Goal: Task Accomplishment & Management: Manage account settings

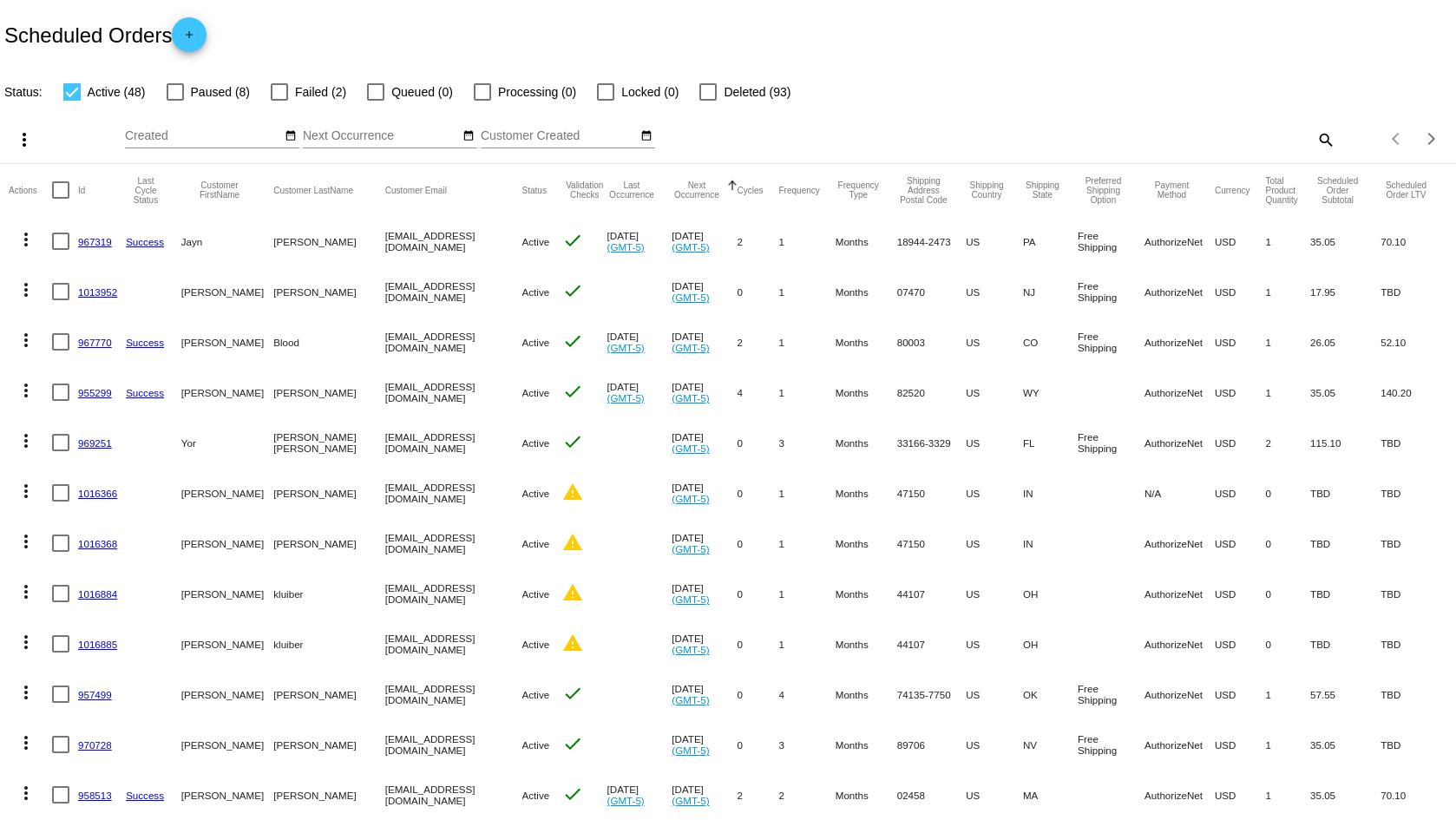
click at [1318, 140] on mat-icon "search" at bounding box center [1326, 139] width 21 height 27
click at [1191, 132] on input "Search" at bounding box center [1154, 137] width 363 height 14
paste input "[EMAIL_ADDRESS][DOMAIN_NAME]"
type input "[EMAIL_ADDRESS][DOMAIN_NAME]"
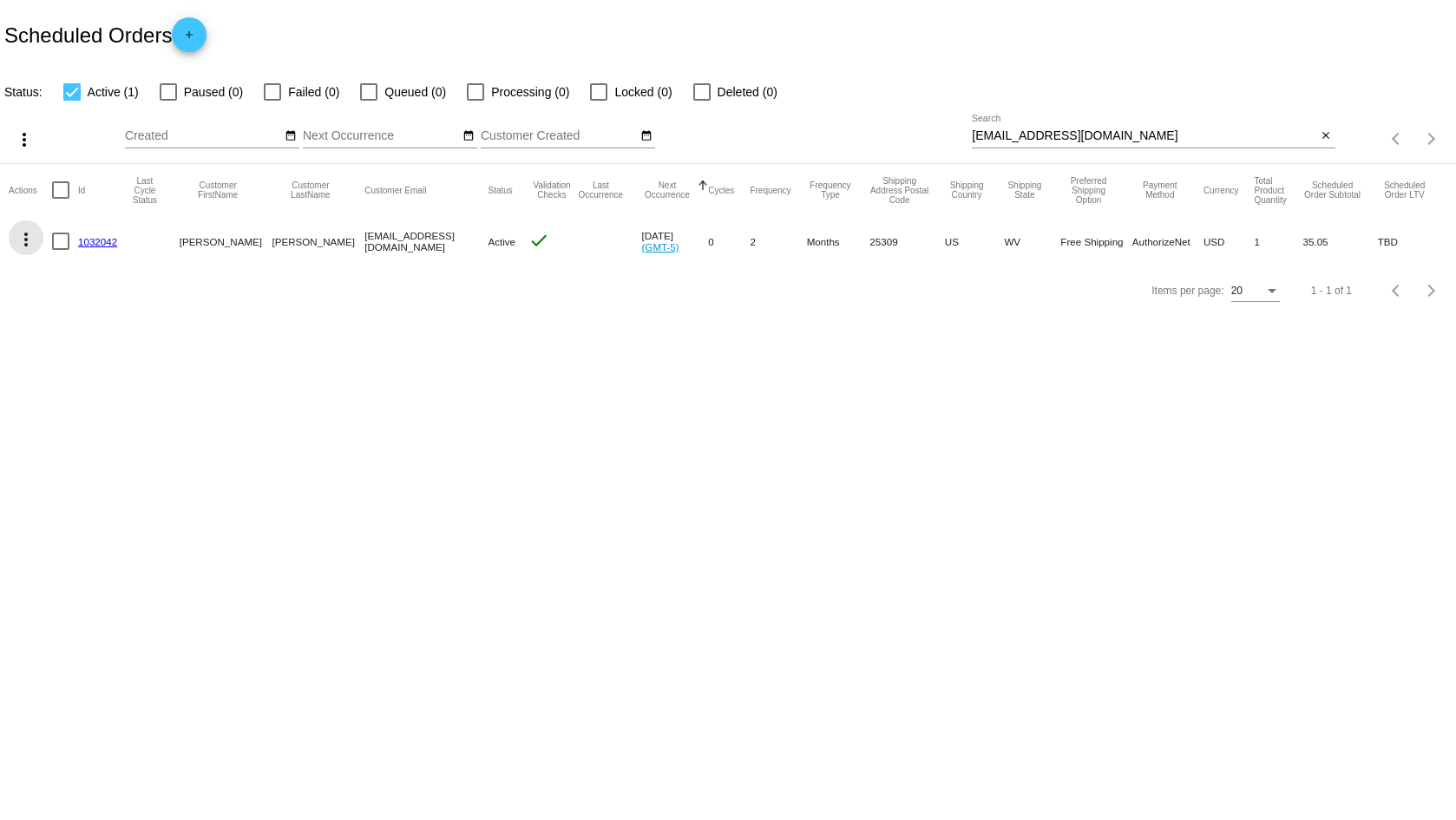
click at [32, 238] on mat-icon "more_vert" at bounding box center [26, 240] width 21 height 21
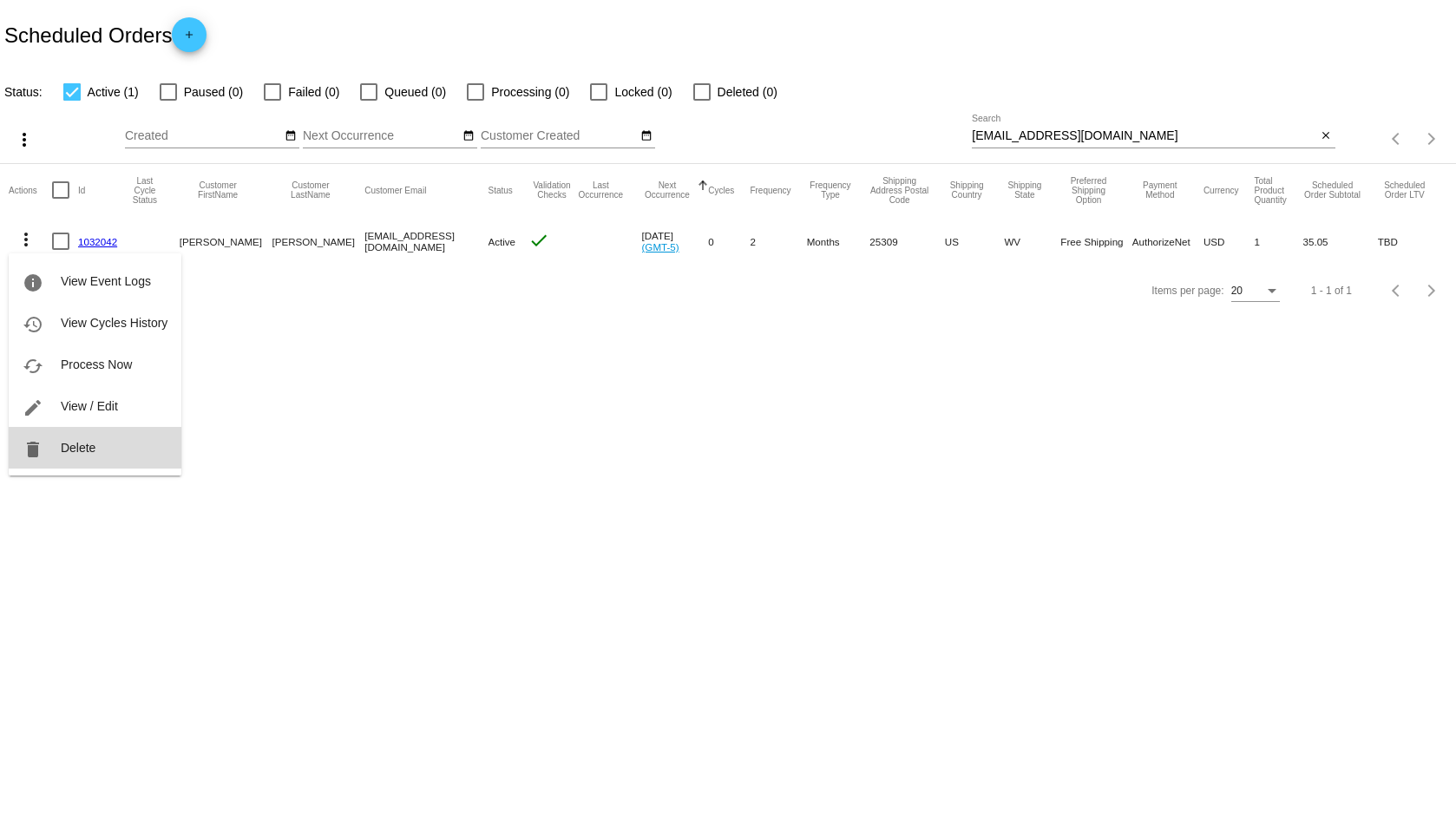
click at [114, 453] on button "delete Delete" at bounding box center [95, 447] width 173 height 41
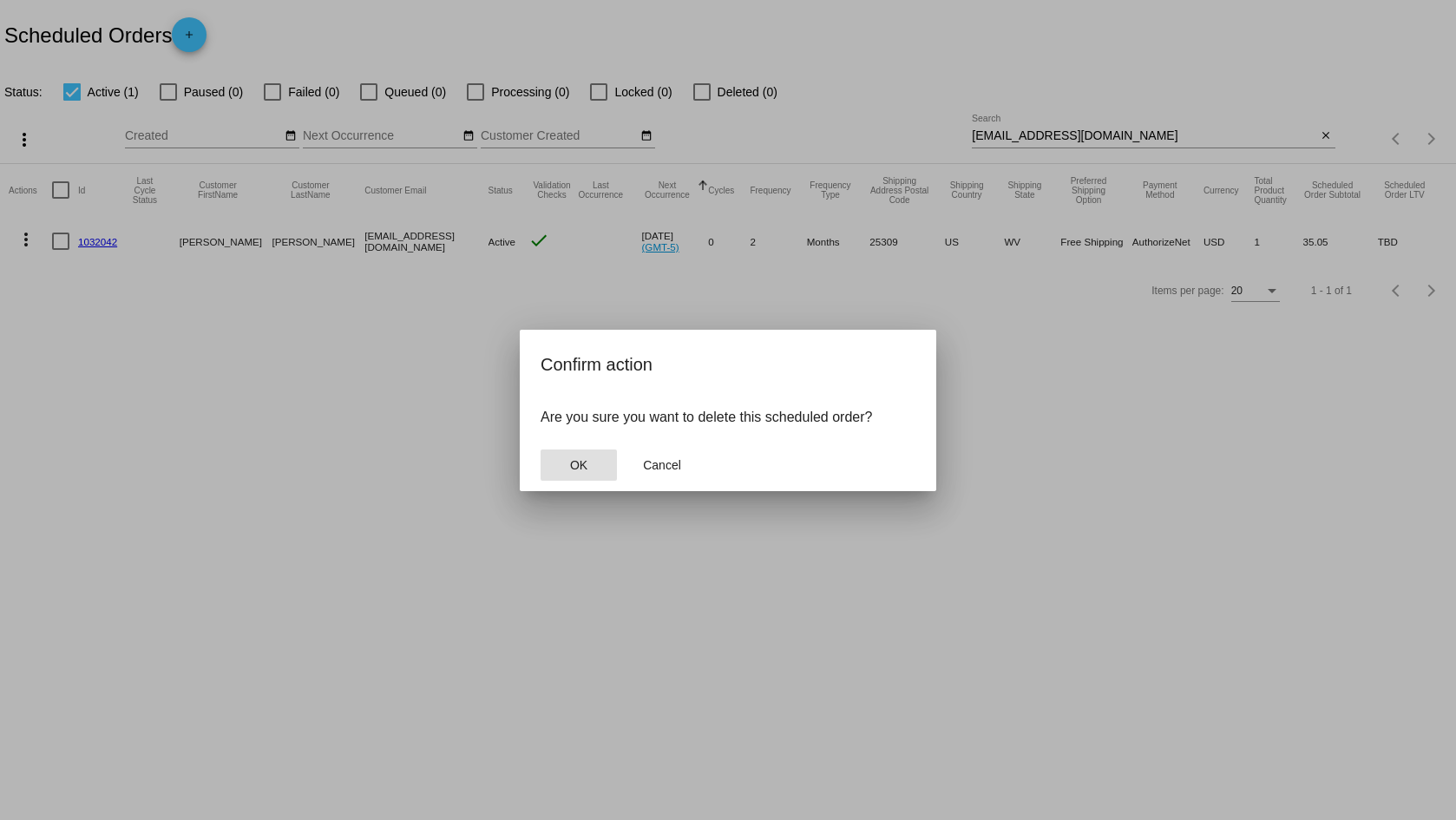
click at [572, 466] on span "OK" at bounding box center [579, 466] width 18 height 14
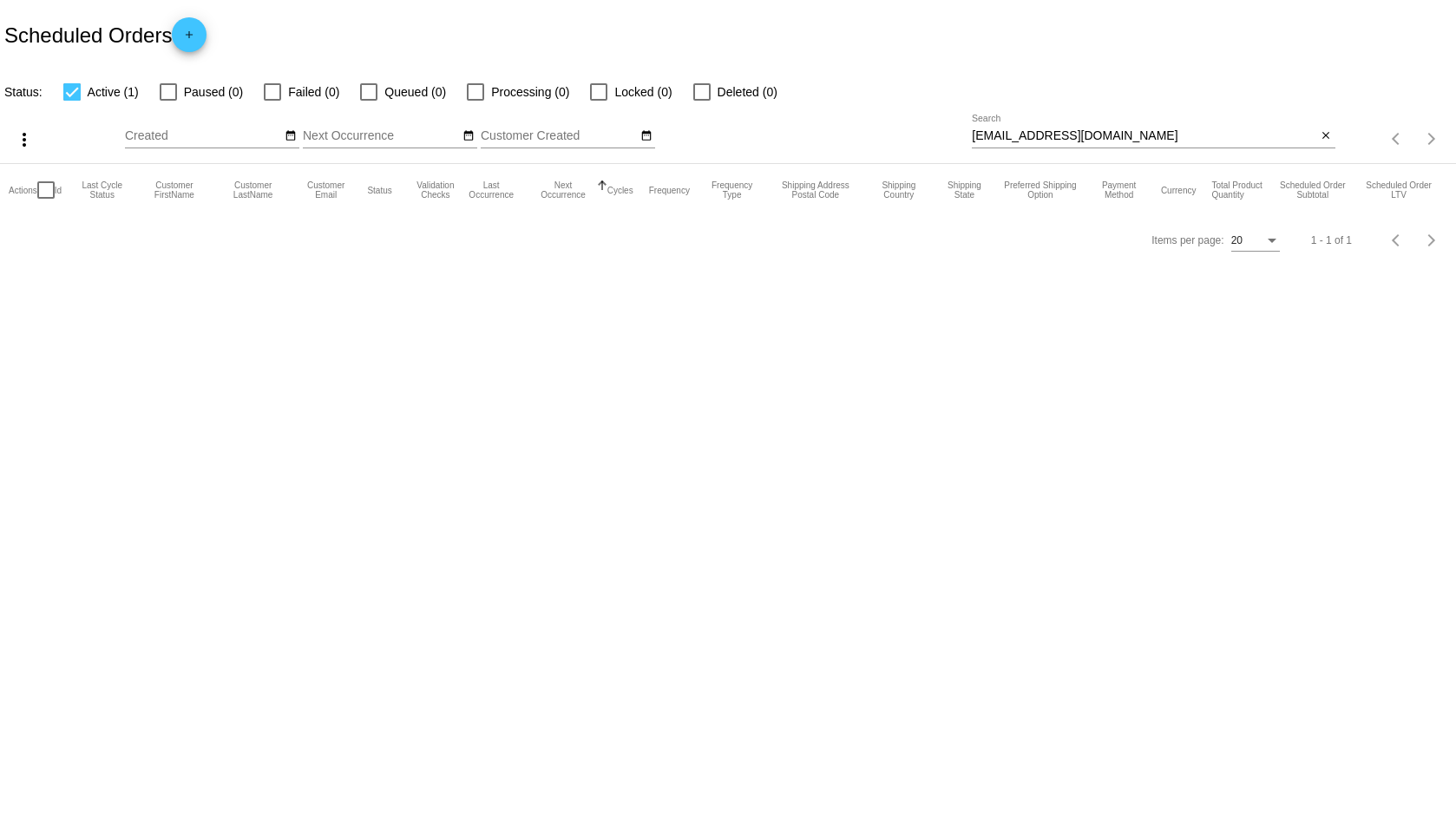
click at [702, 86] on div at bounding box center [702, 93] width 18 height 18
click at [702, 101] on input "Deleted (0)" at bounding box center [701, 101] width 1 height 1
checkbox input "true"
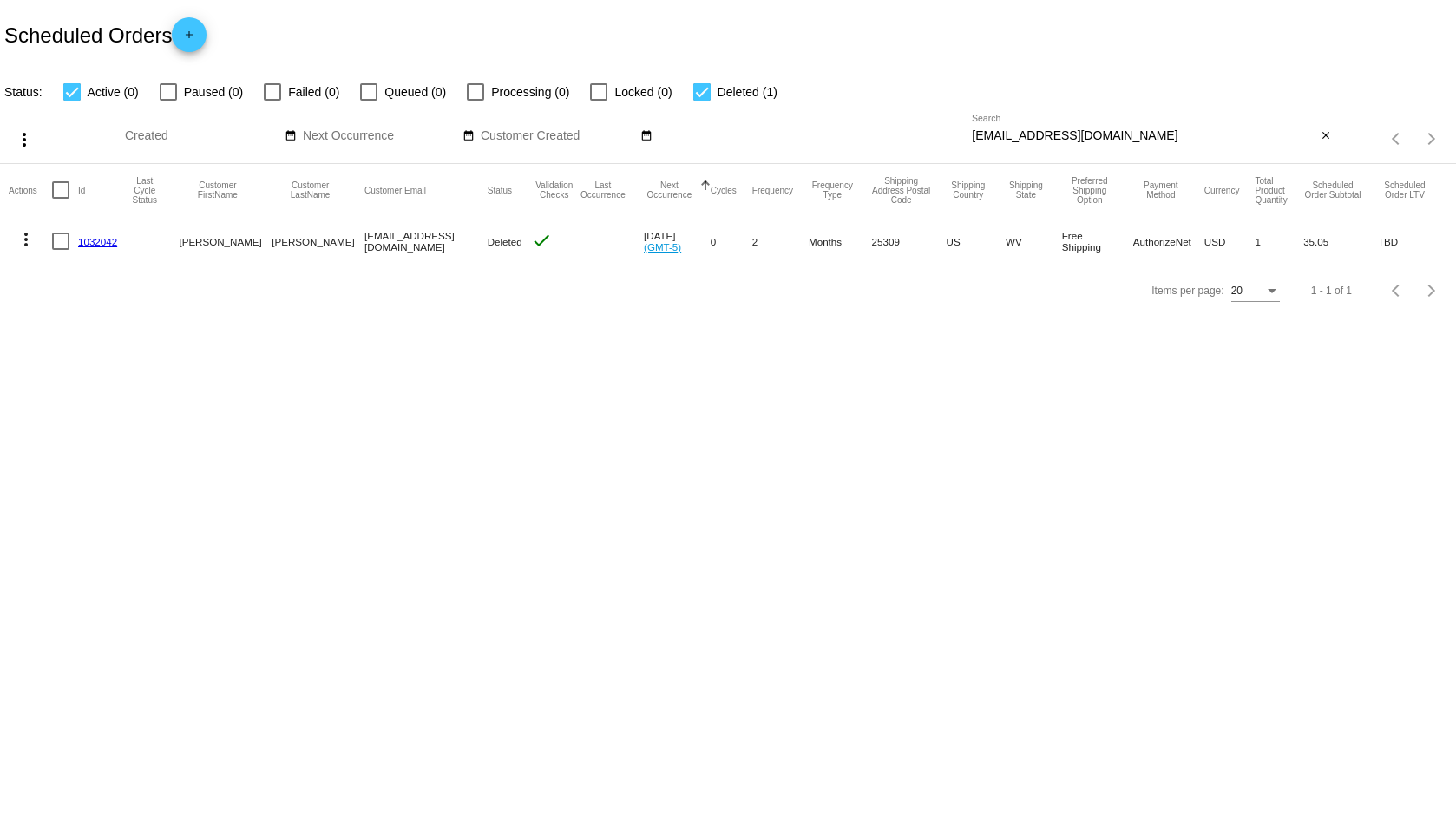
click at [91, 241] on link "1032042" at bounding box center [98, 242] width 39 height 11
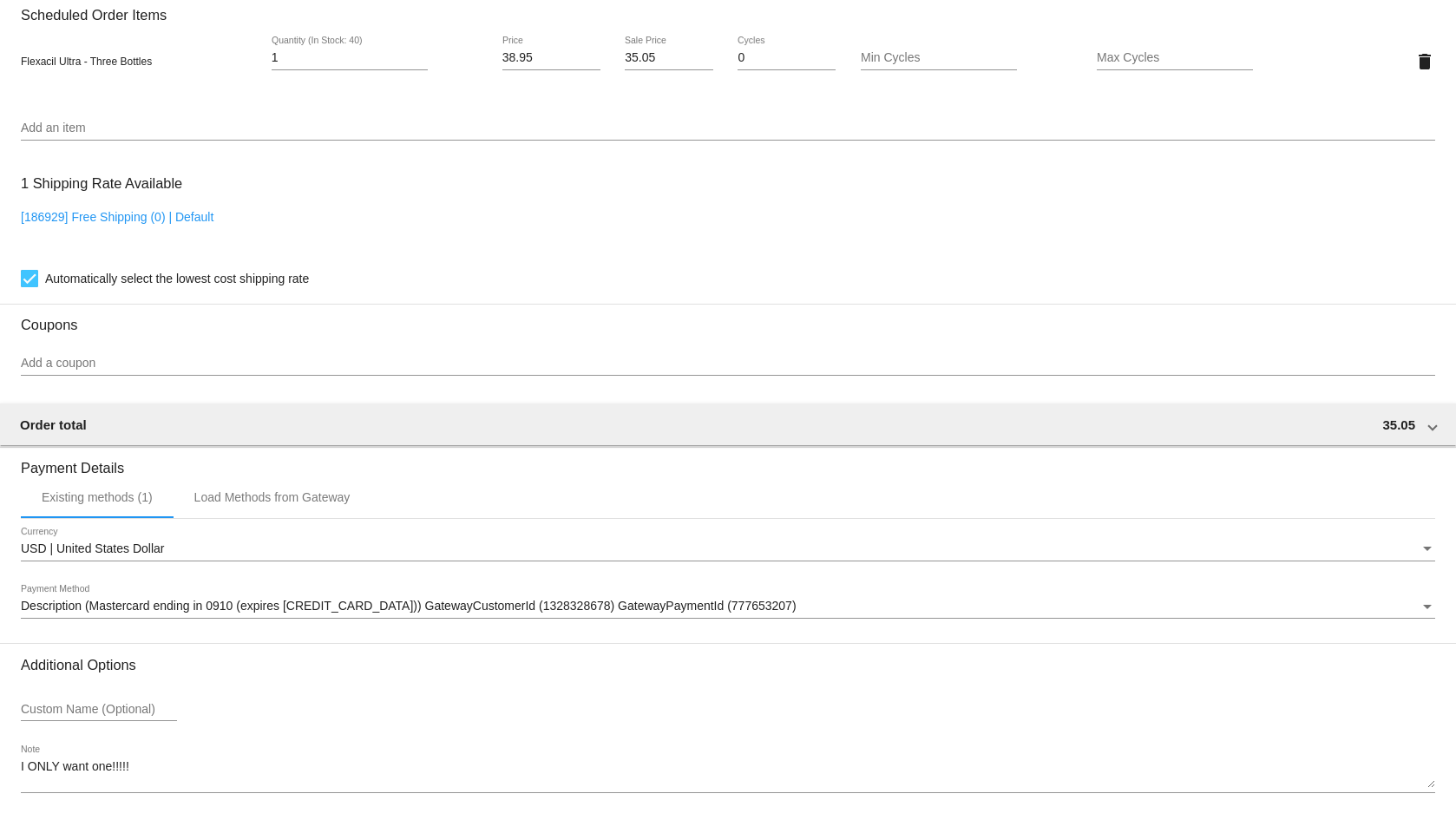
scroll to position [1127, 0]
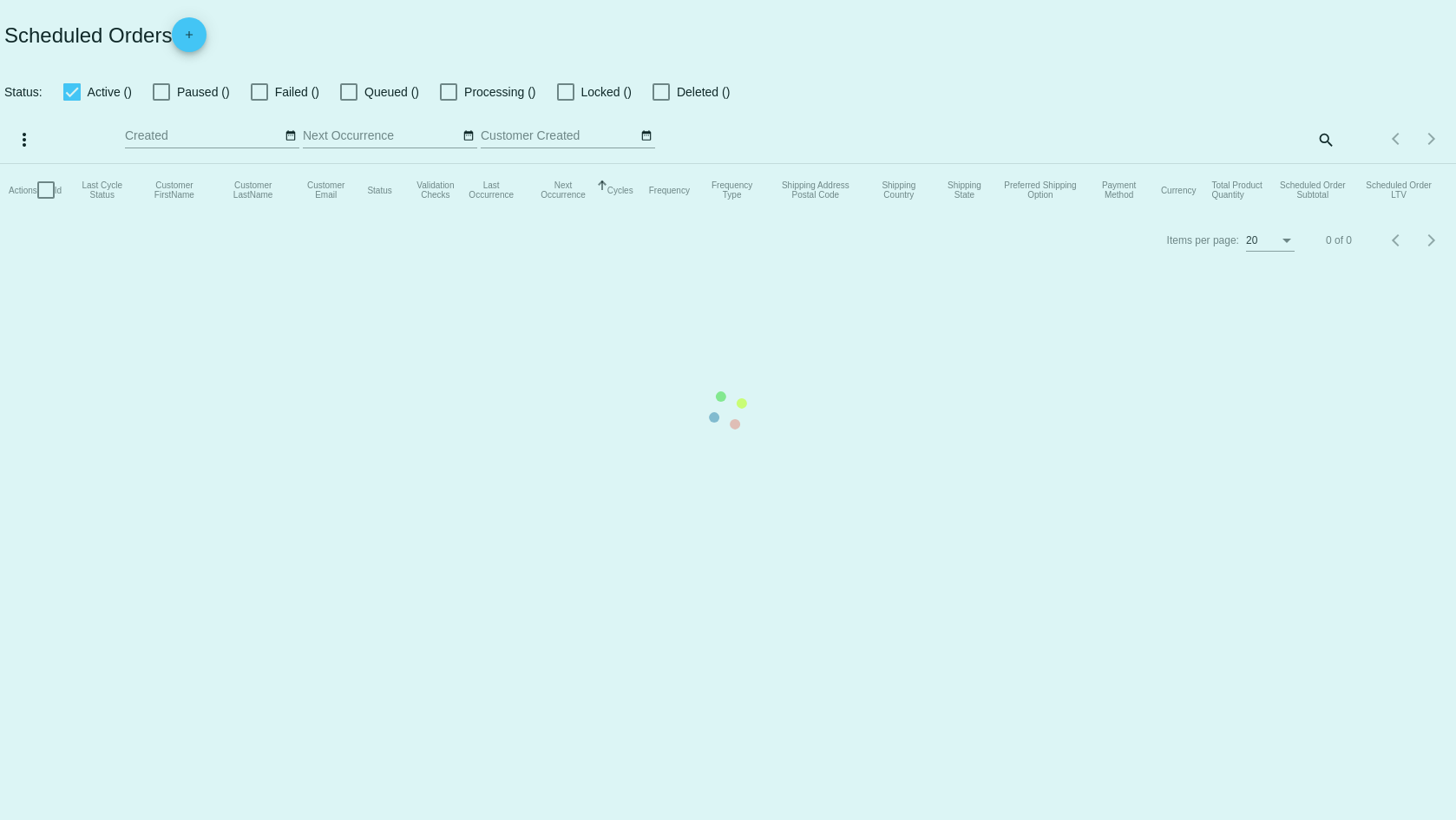
checkbox input "true"
